Goal: Information Seeking & Learning: Check status

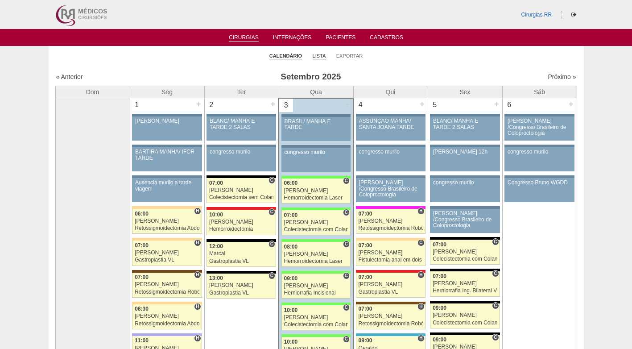
click at [317, 54] on link "Lista" at bounding box center [319, 56] width 13 height 7
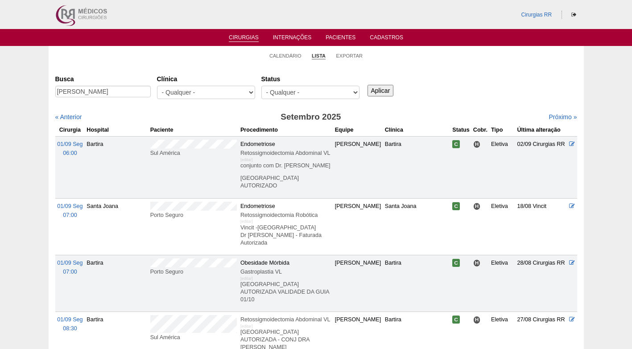
type input "Lindomar Pereira Vieira"
click at [379, 87] on input "Aplicar" at bounding box center [380, 91] width 26 height 12
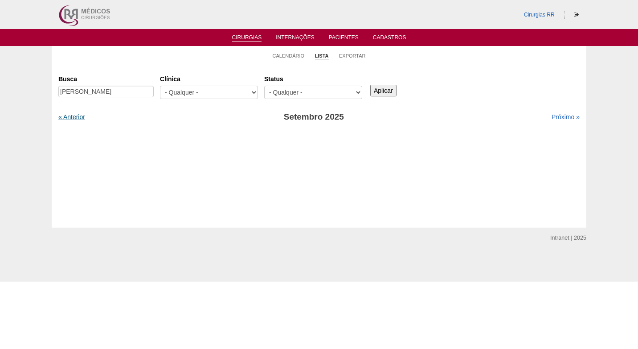
click at [69, 115] on link "« Anterior" at bounding box center [71, 116] width 27 height 7
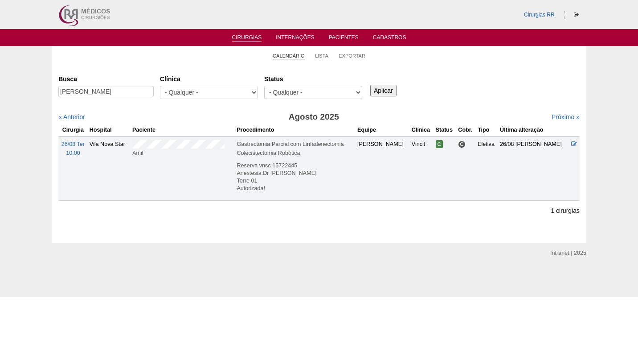
click at [294, 57] on link "Calendário" at bounding box center [289, 56] width 32 height 7
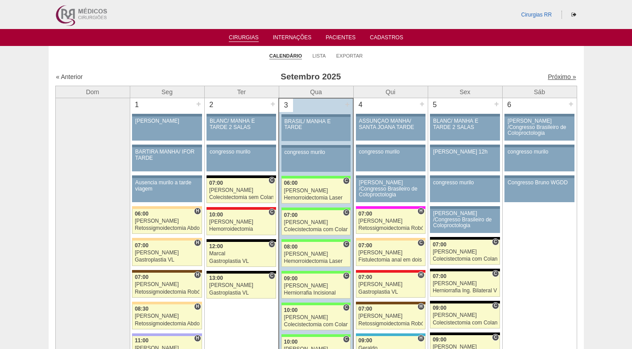
click at [548, 73] on link "Próximo »" at bounding box center [562, 76] width 28 height 7
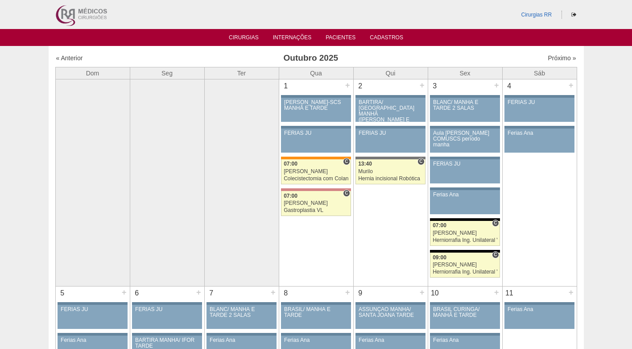
click at [548, 53] on div "« Anterior Outubro 2025 Próximo »" at bounding box center [316, 60] width 522 height 14
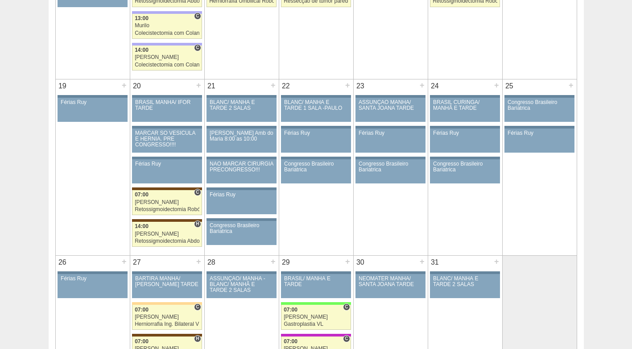
scroll to position [624, 0]
